Goal: Information Seeking & Learning: Find specific fact

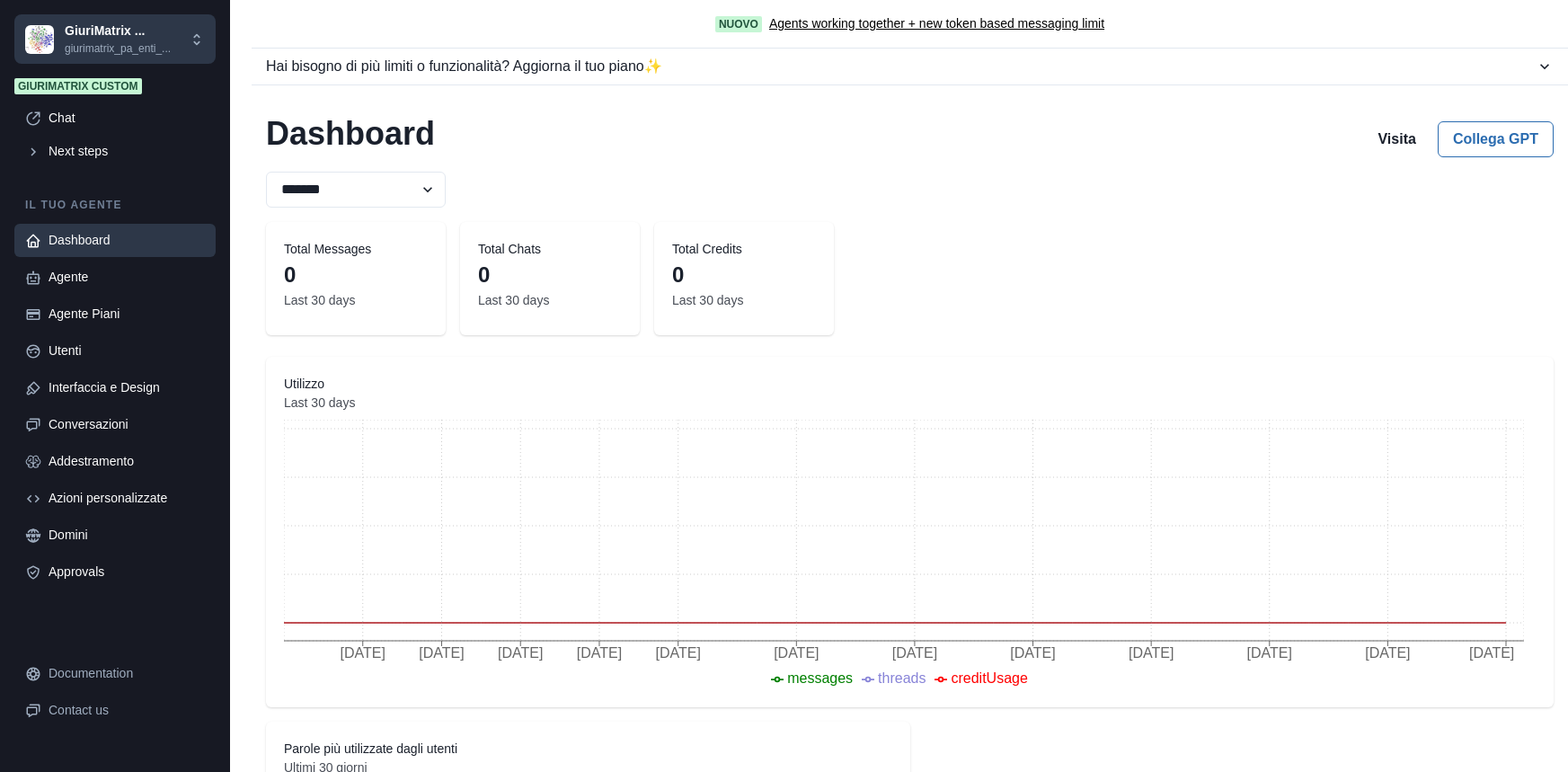
select select "********"
click at [81, 267] on div "Agente" at bounding box center [127, 276] width 157 height 19
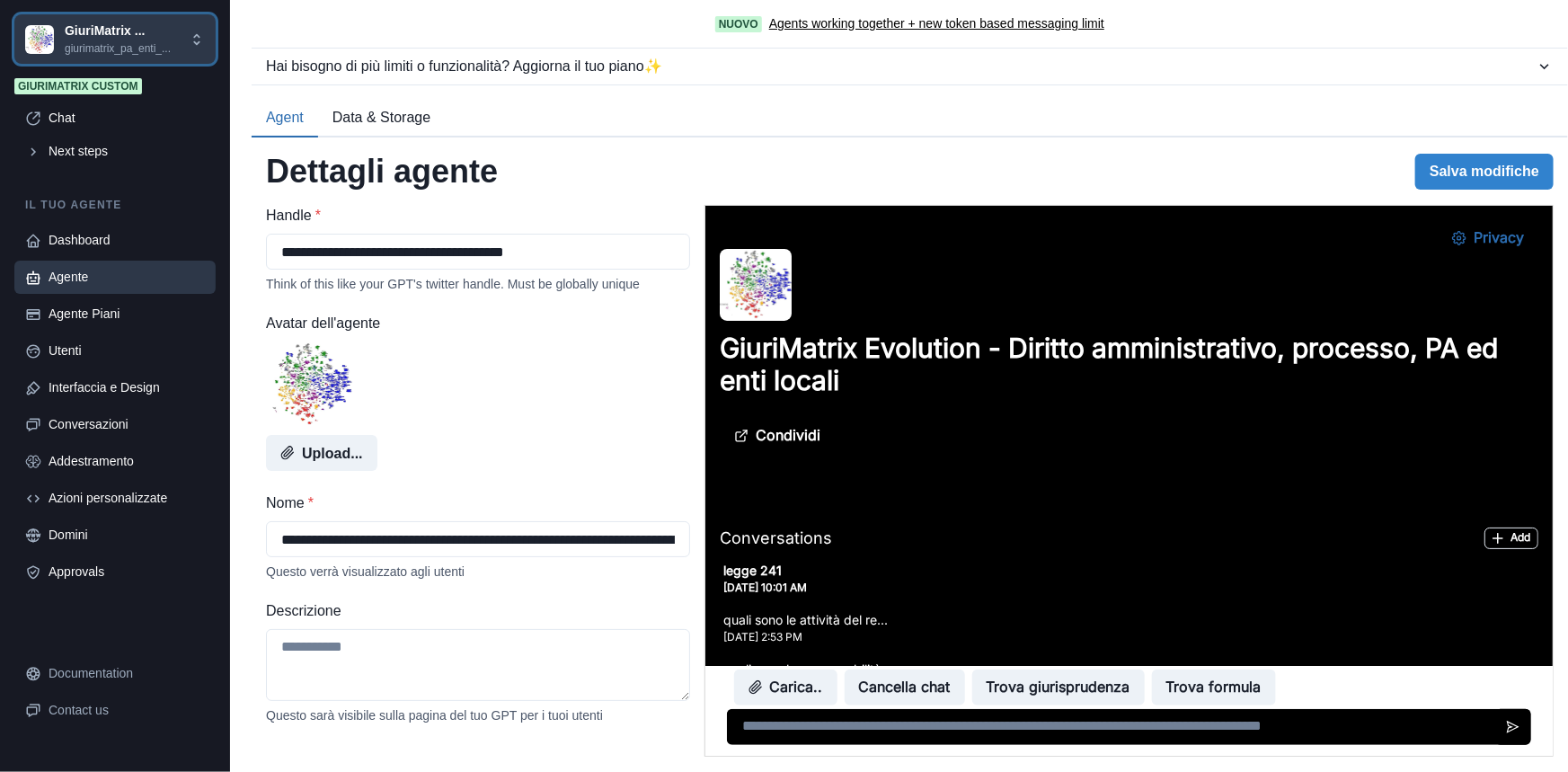
click at [108, 15] on button "GiuriMatrix ... giurimatrix_pa_enti_..." at bounding box center [115, 39] width 201 height 49
click at [108, 55] on p "giurimatrix_pa_enti_..." at bounding box center [118, 48] width 106 height 17
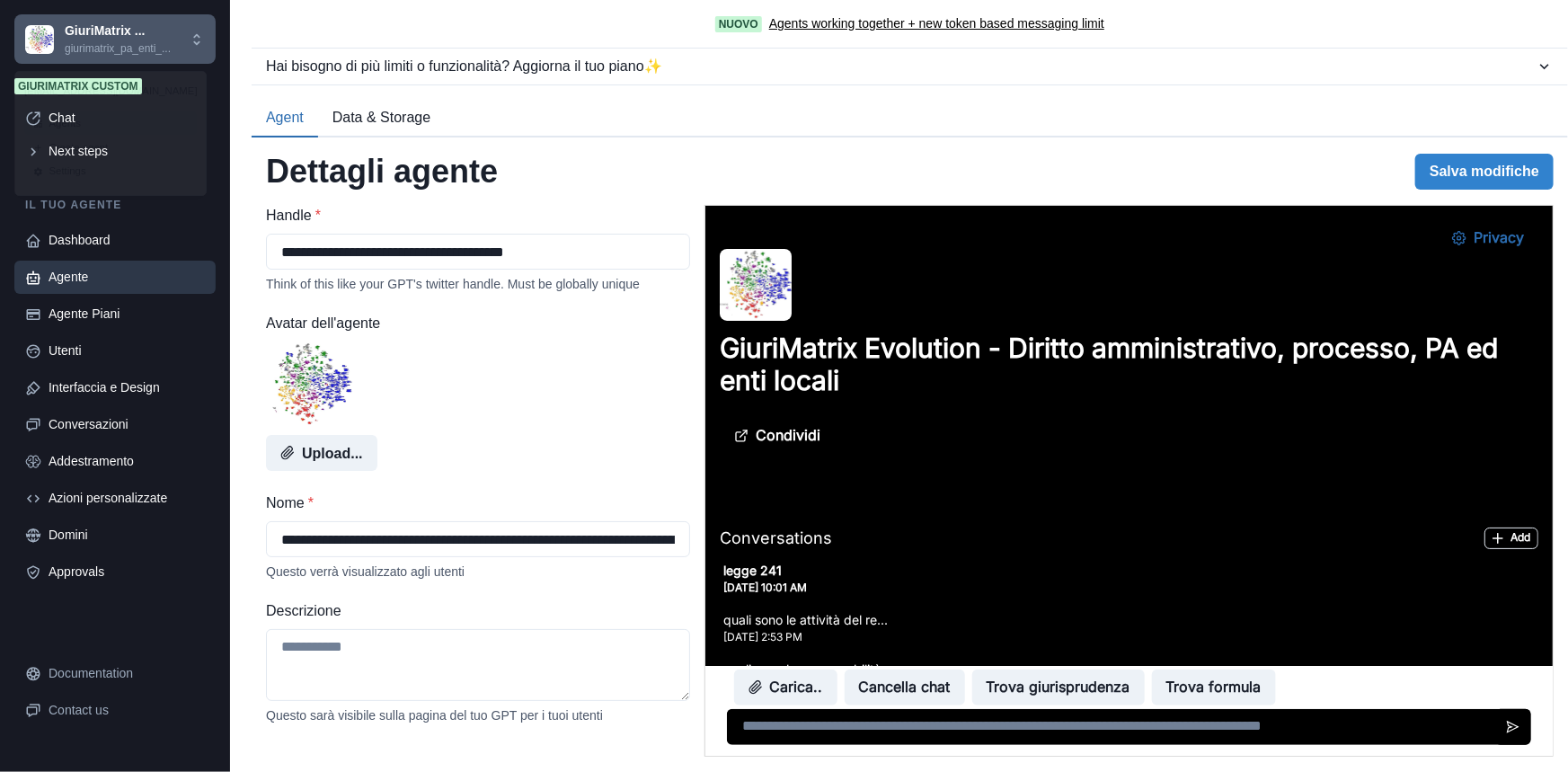
click at [108, 55] on p "giurimatrix_pa_enti_..." at bounding box center [118, 48] width 106 height 17
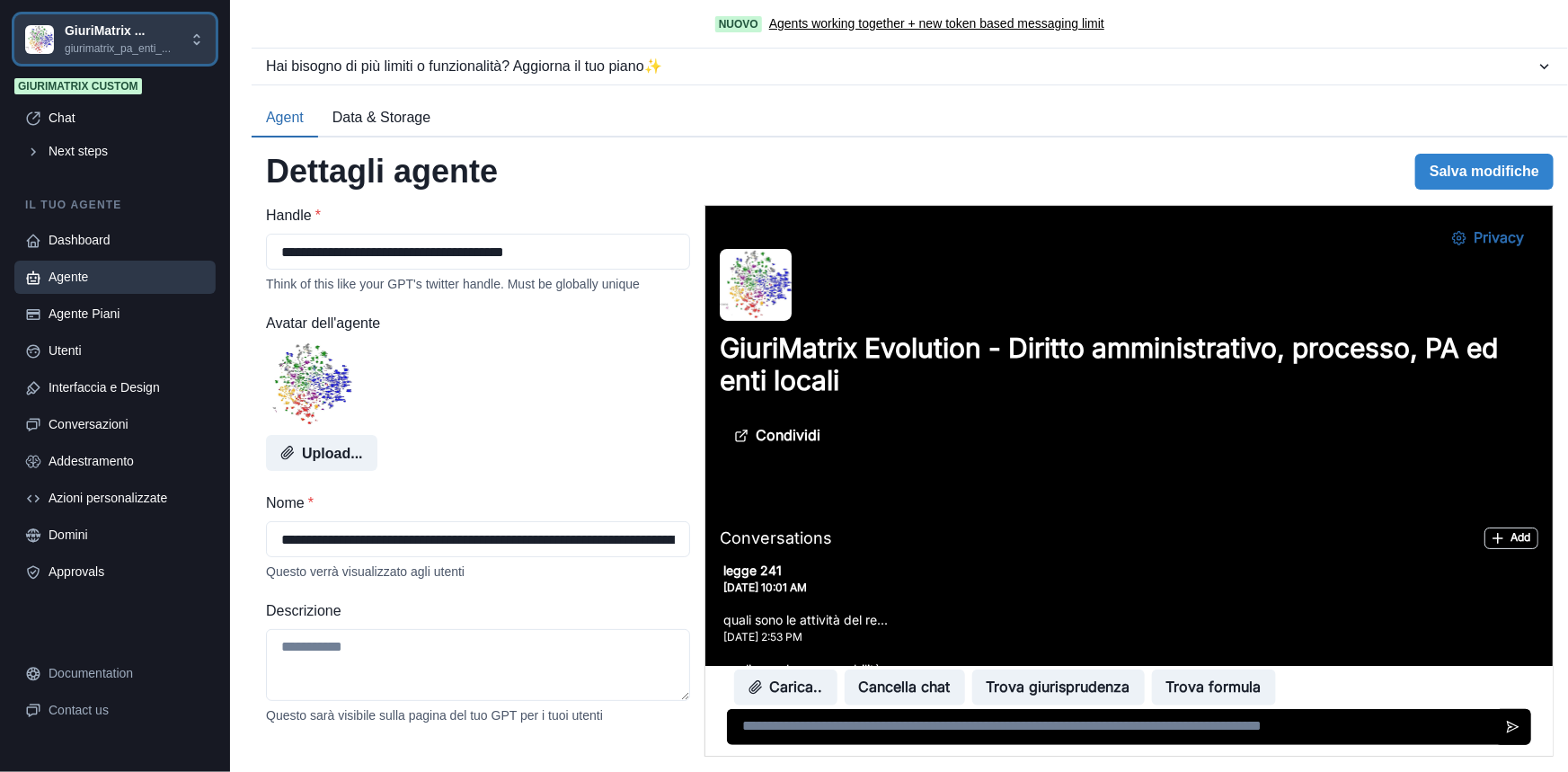
click at [108, 55] on p "giurimatrix_pa_enti_..." at bounding box center [118, 48] width 106 height 17
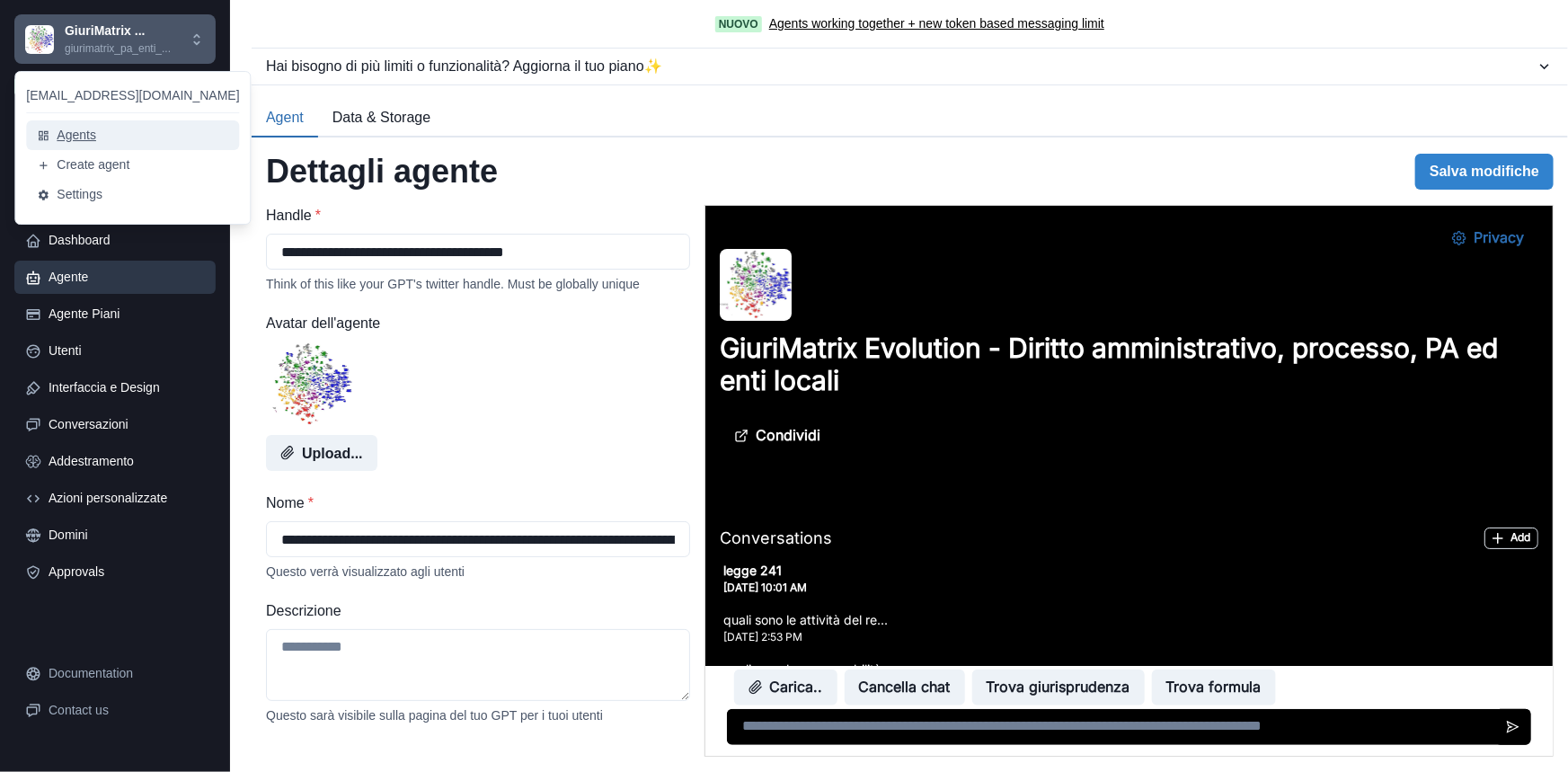
click at [91, 139] on button "Agents" at bounding box center [132, 135] width 213 height 29
click at [91, 139] on div "[EMAIL_ADDRESS][DOMAIN_NAME] Agents Create agent Settings" at bounding box center [132, 147] width 236 height 154
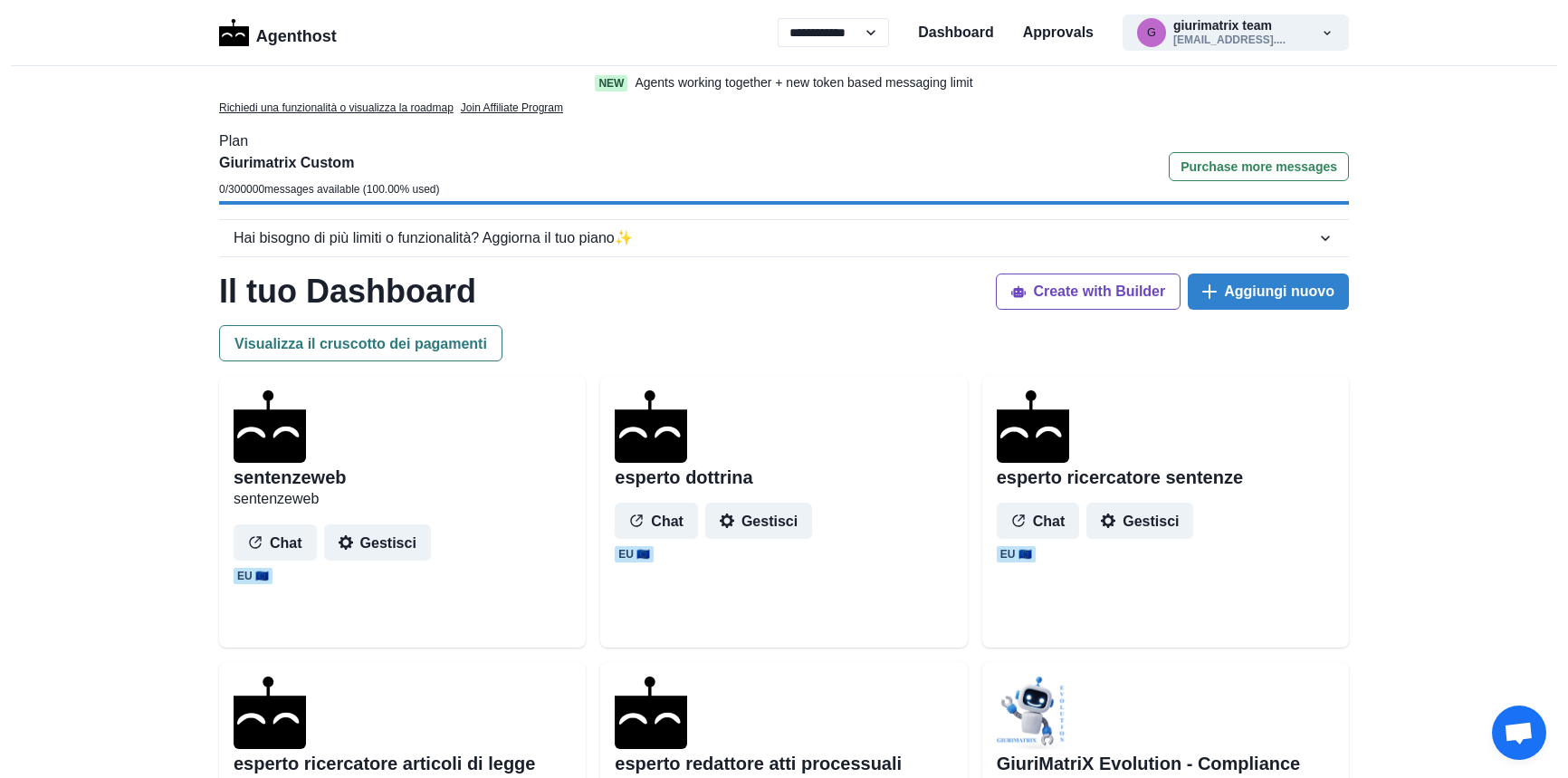
select select "**"
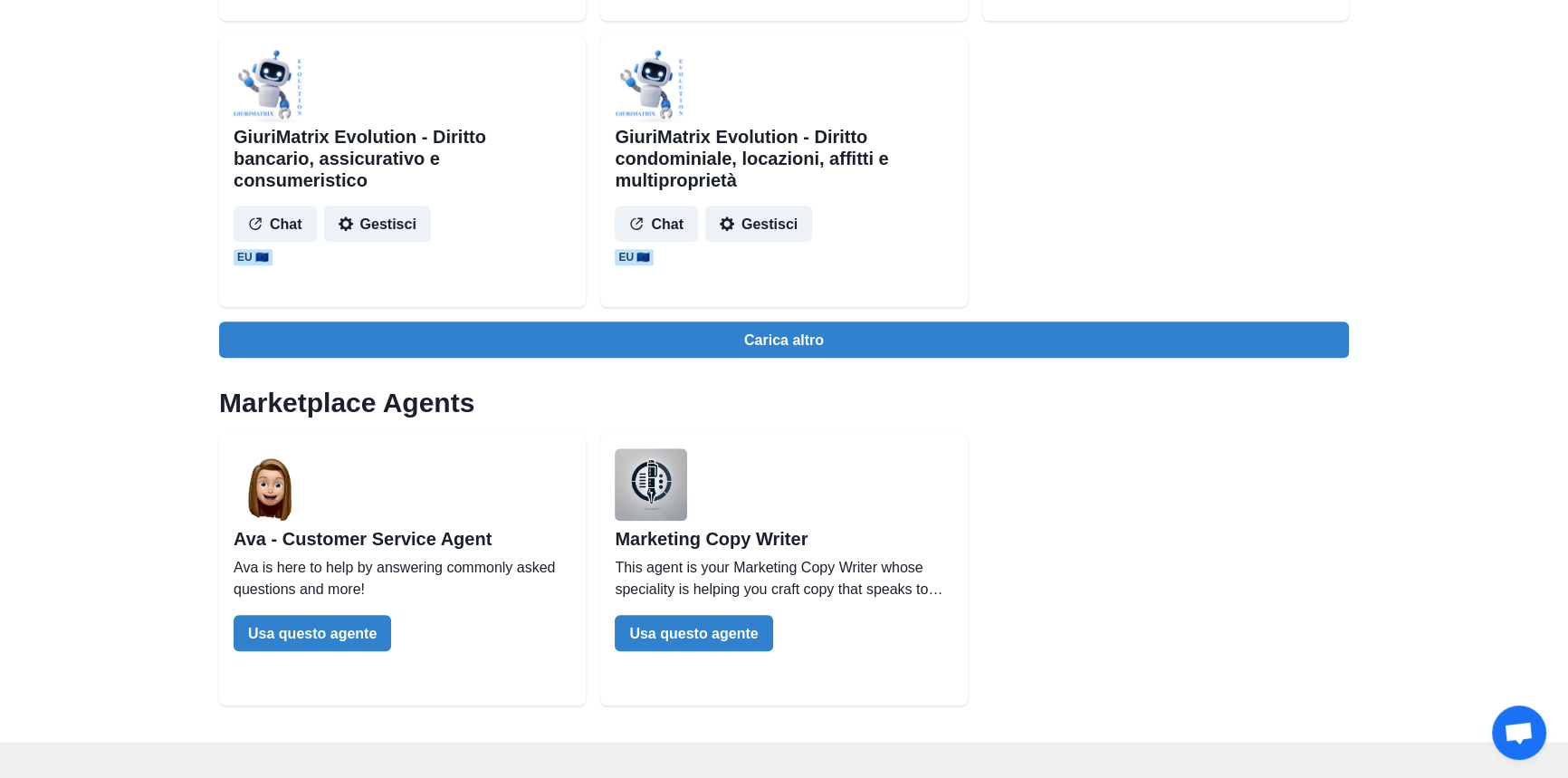
click at [757, 350] on button "Carica altro" at bounding box center [784, 340] width 1130 height 37
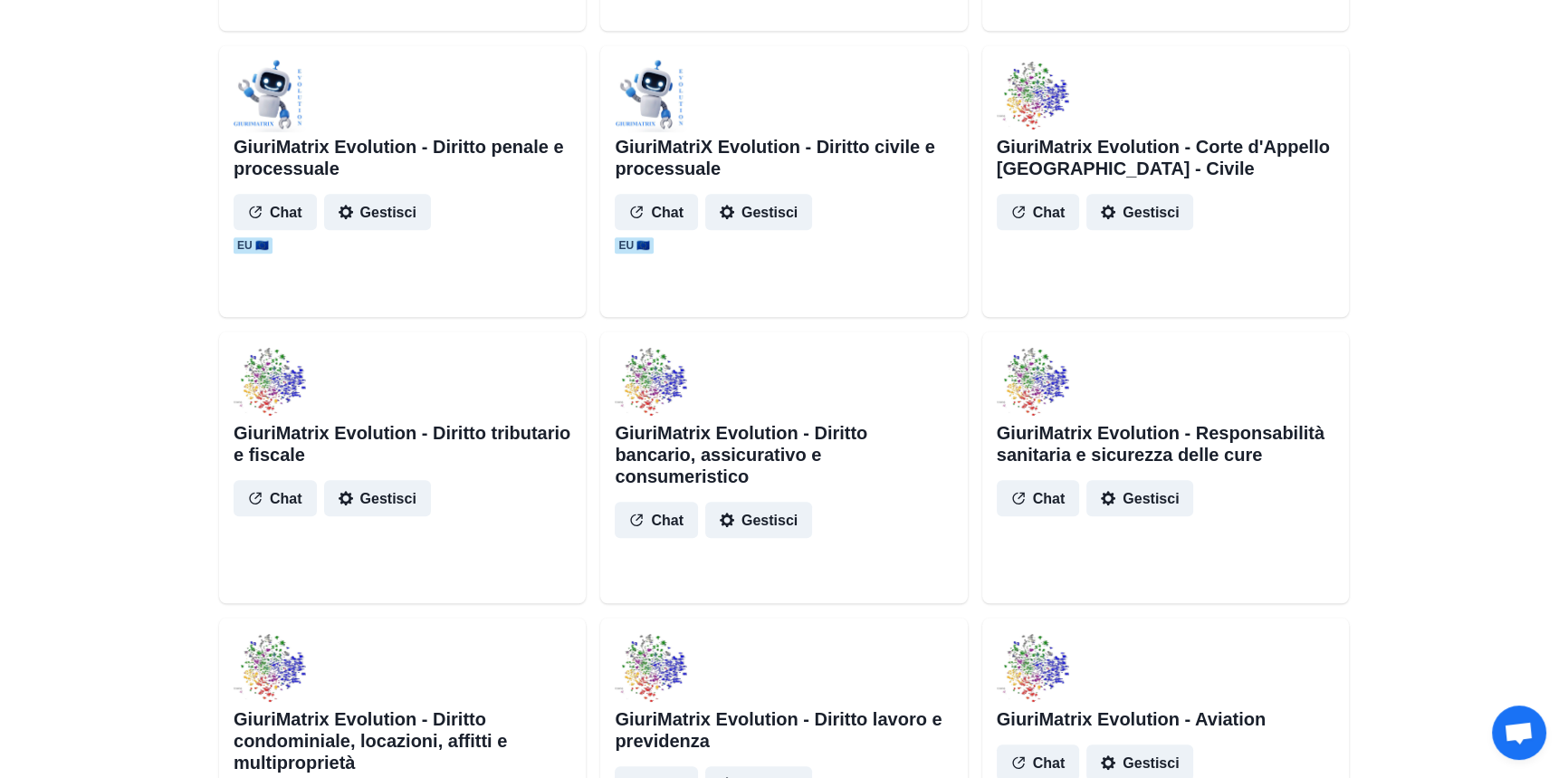
scroll to position [2304, 0]
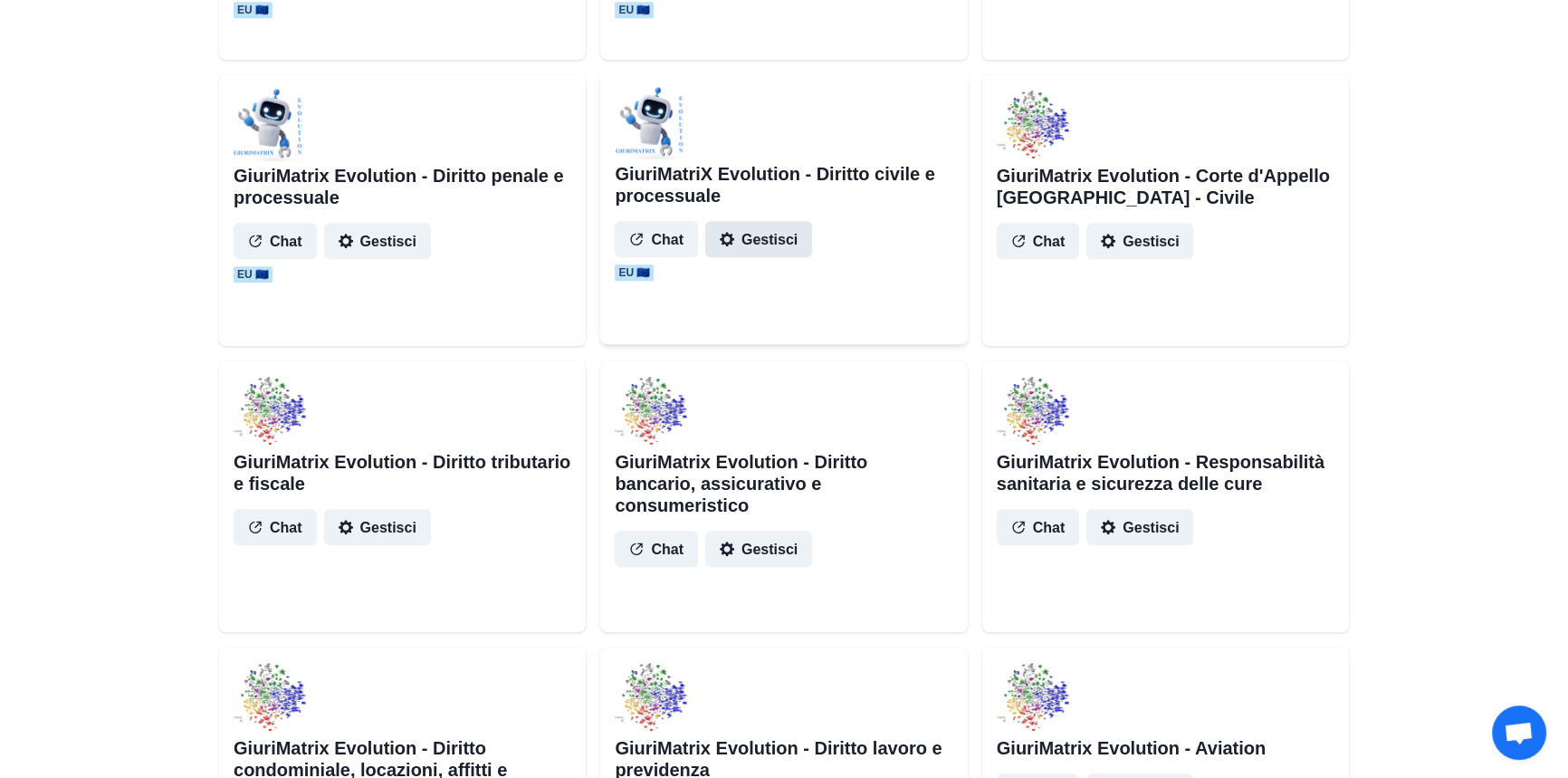
click at [767, 243] on button "Gestisci" at bounding box center [758, 239] width 107 height 37
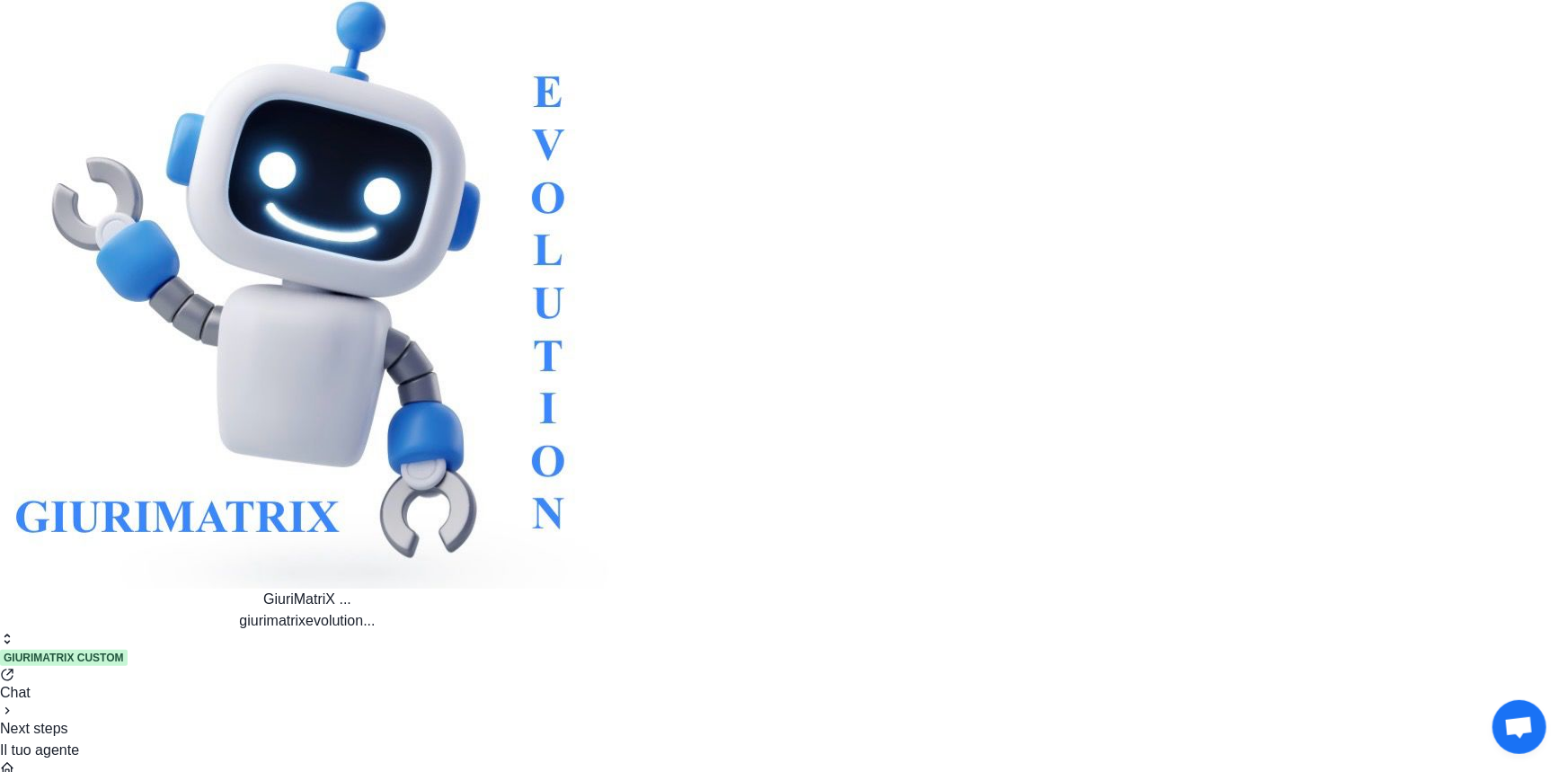
type input "*****"
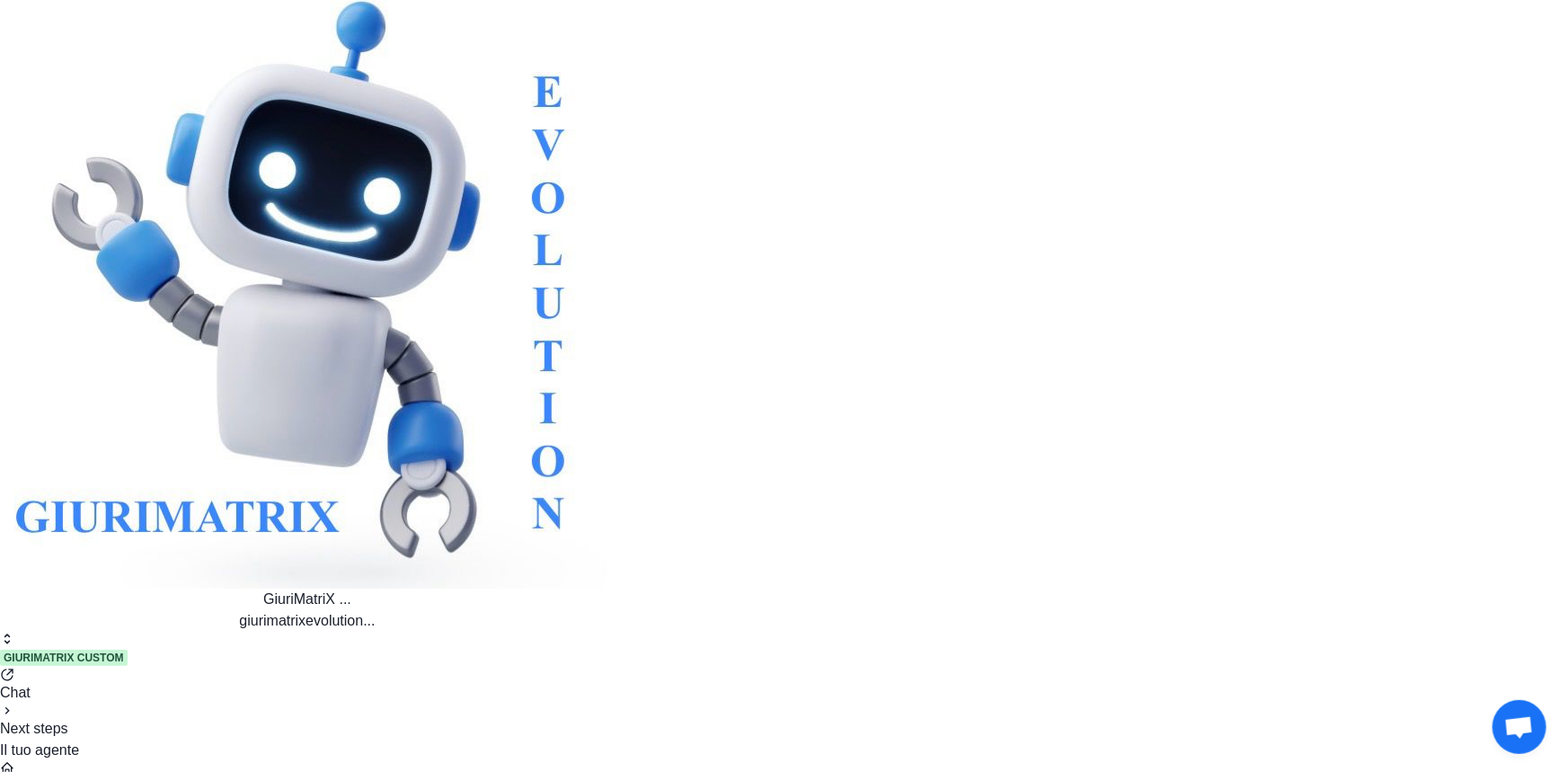
scroll to position [735, 0]
drag, startPoint x: 728, startPoint y: 395, endPoint x: 602, endPoint y: 466, distance: 144.6
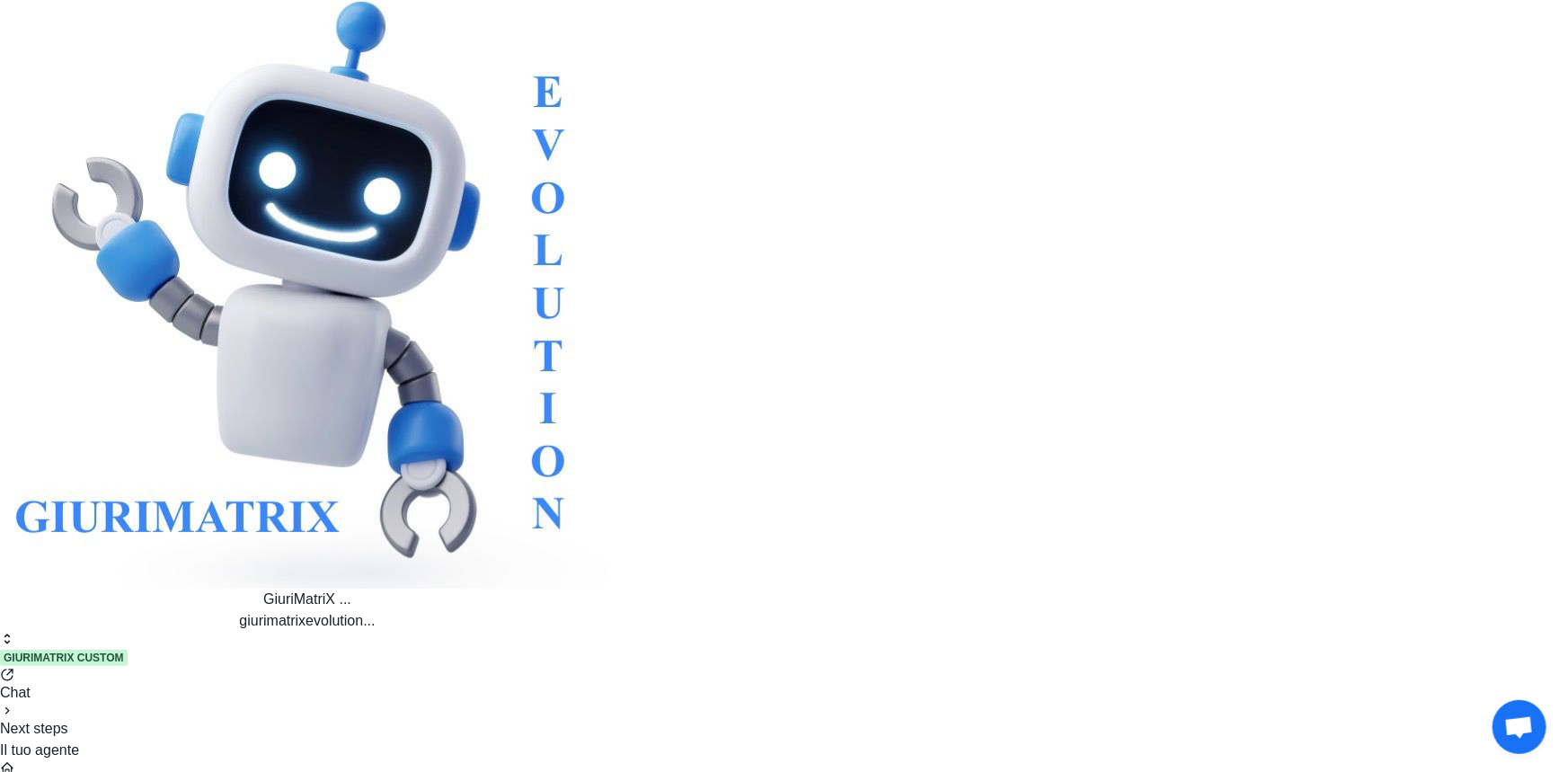
drag, startPoint x: 647, startPoint y: 439, endPoint x: 539, endPoint y: 465, distance: 111.1
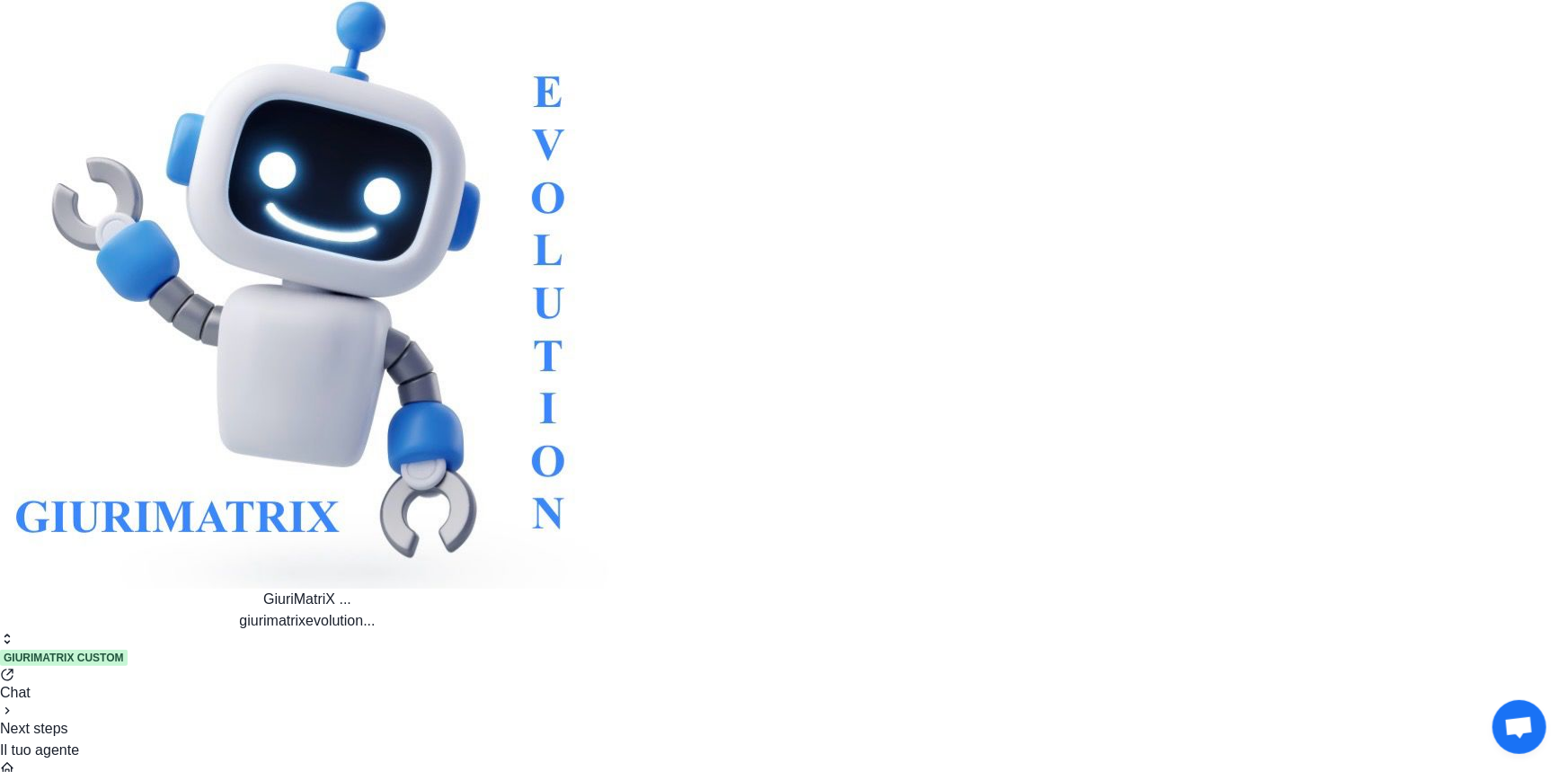
drag, startPoint x: 705, startPoint y: 433, endPoint x: 769, endPoint y: 406, distance: 69.5
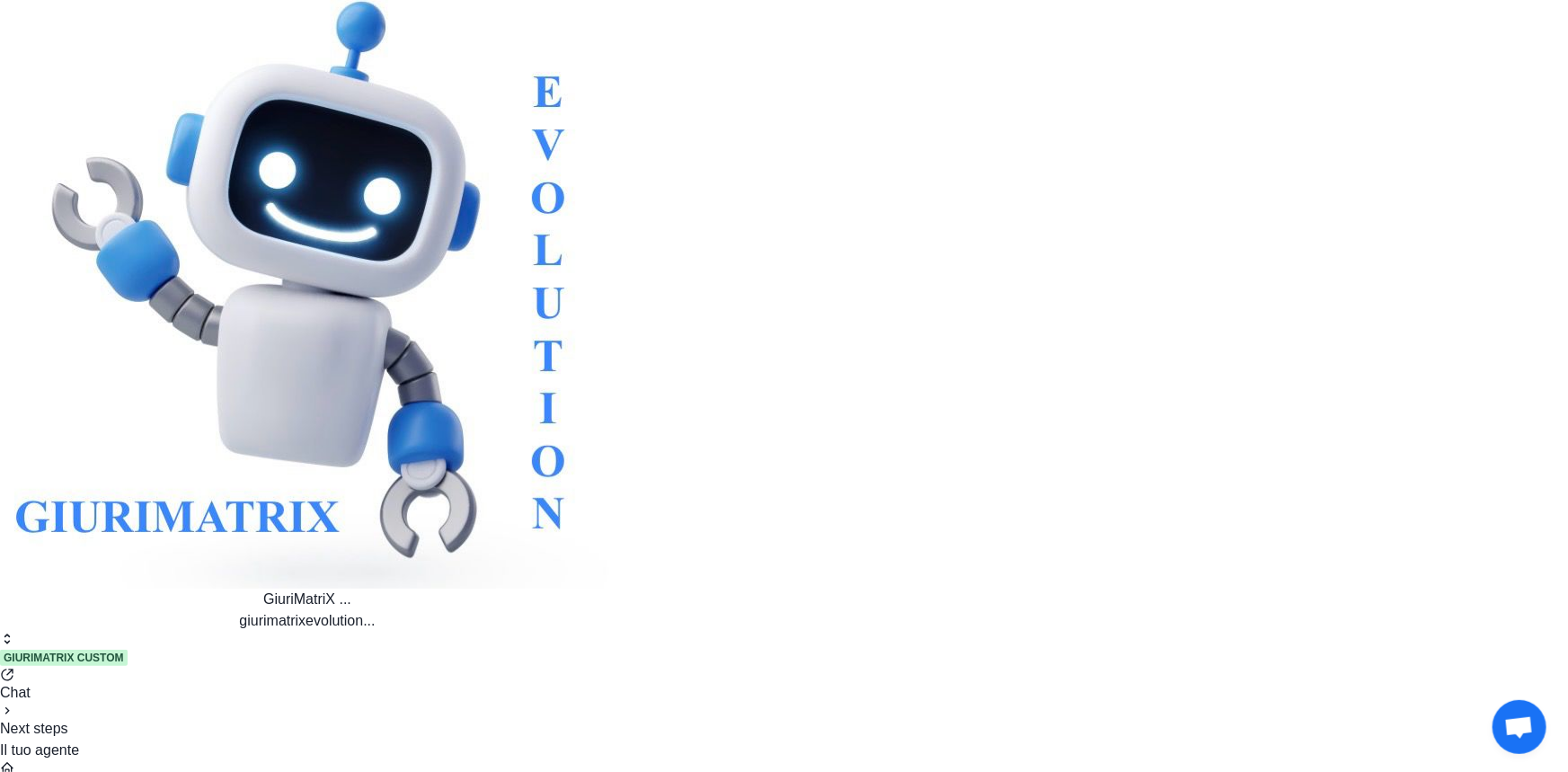
copy div "La giurisprudenza italiana ha più volte ribadito che il locatore non può essere…"
drag, startPoint x: 413, startPoint y: 249, endPoint x: 434, endPoint y: 249, distance: 21.0
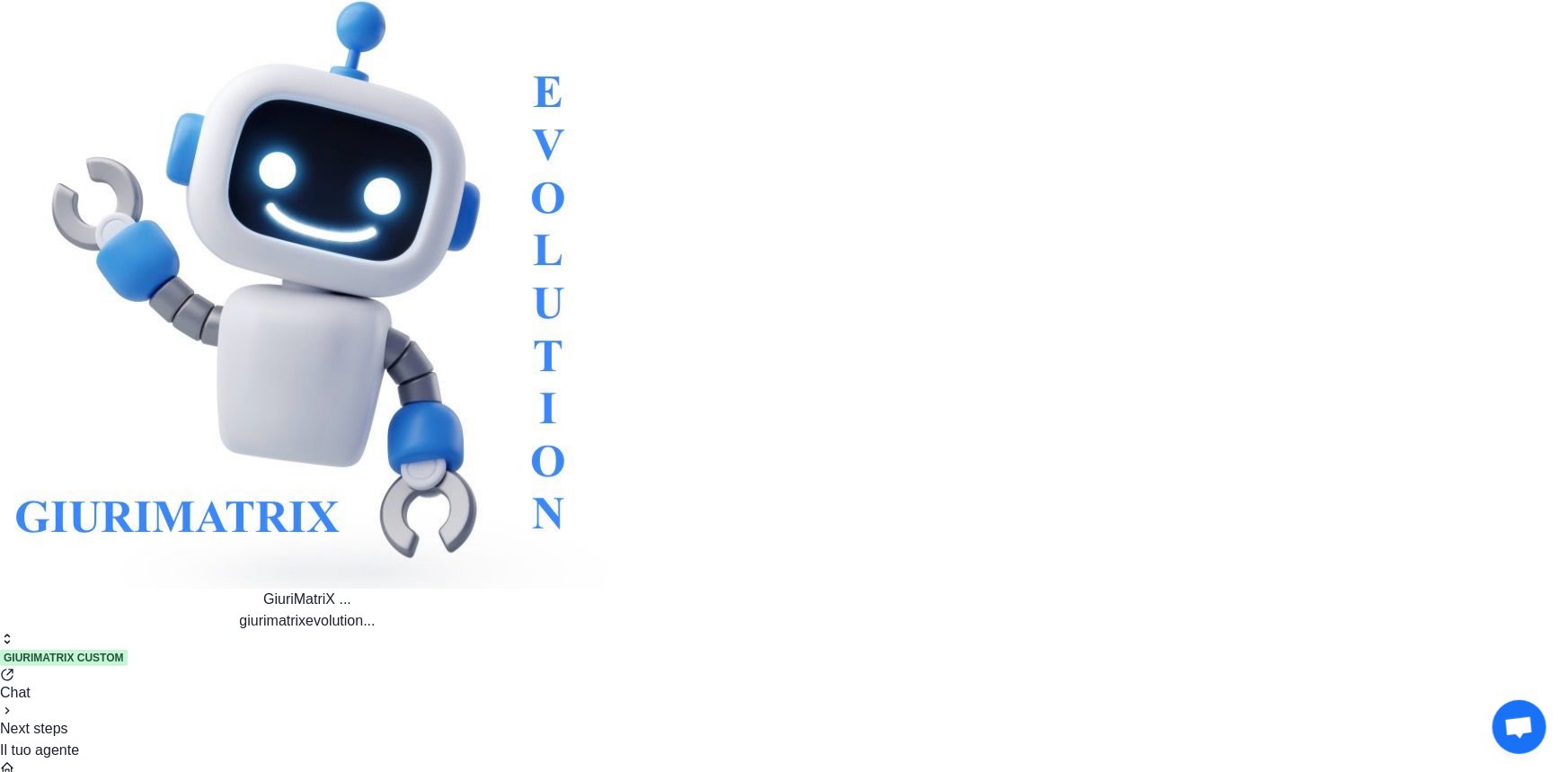
drag, startPoint x: 416, startPoint y: 412, endPoint x: 841, endPoint y: 502, distance: 434.4
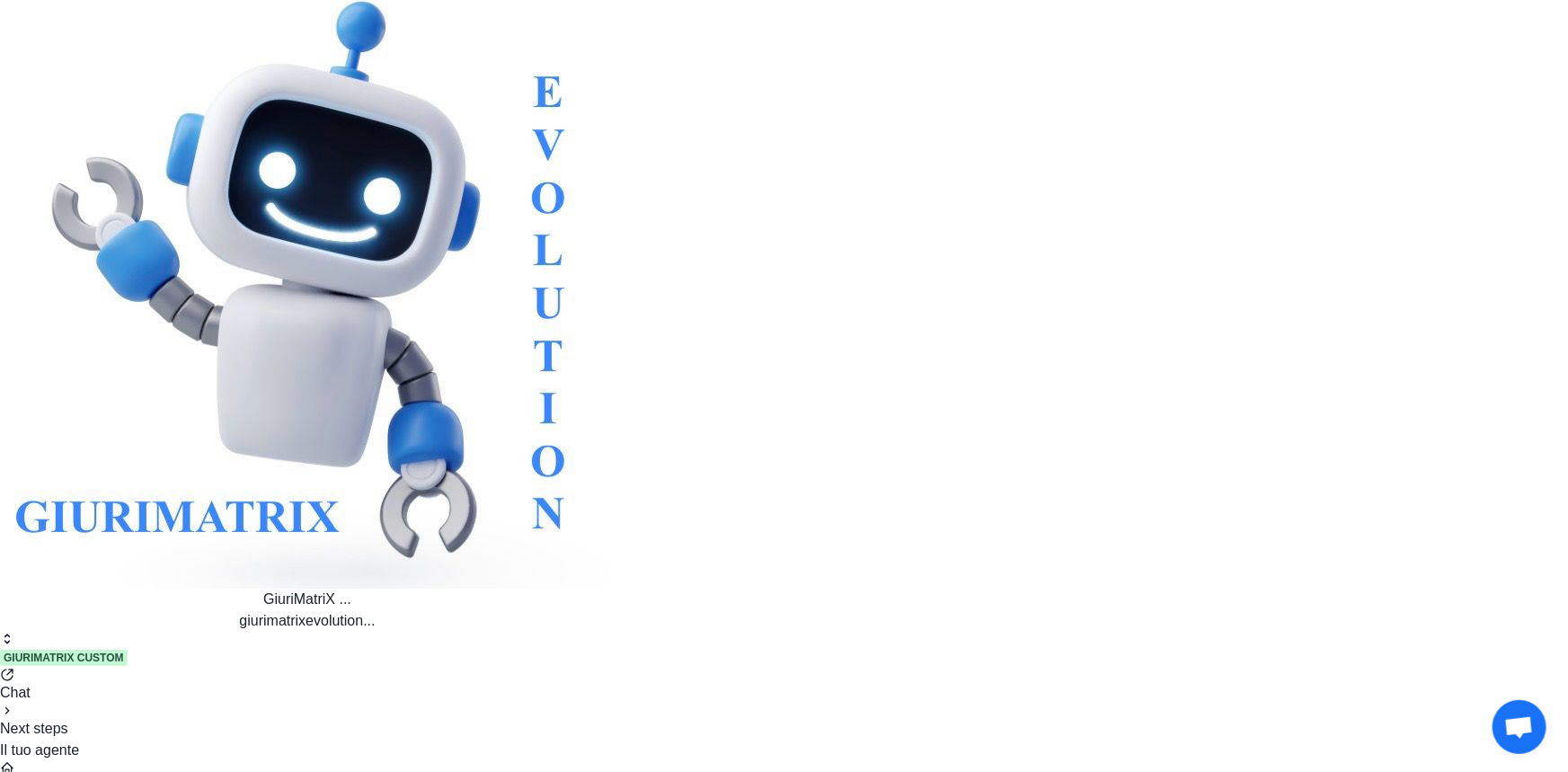
copy div "cito testualmente quanto hai scritto 5. Giurisprudenza rilevante La giurisprude…"
